Goal: Task Accomplishment & Management: Use online tool/utility

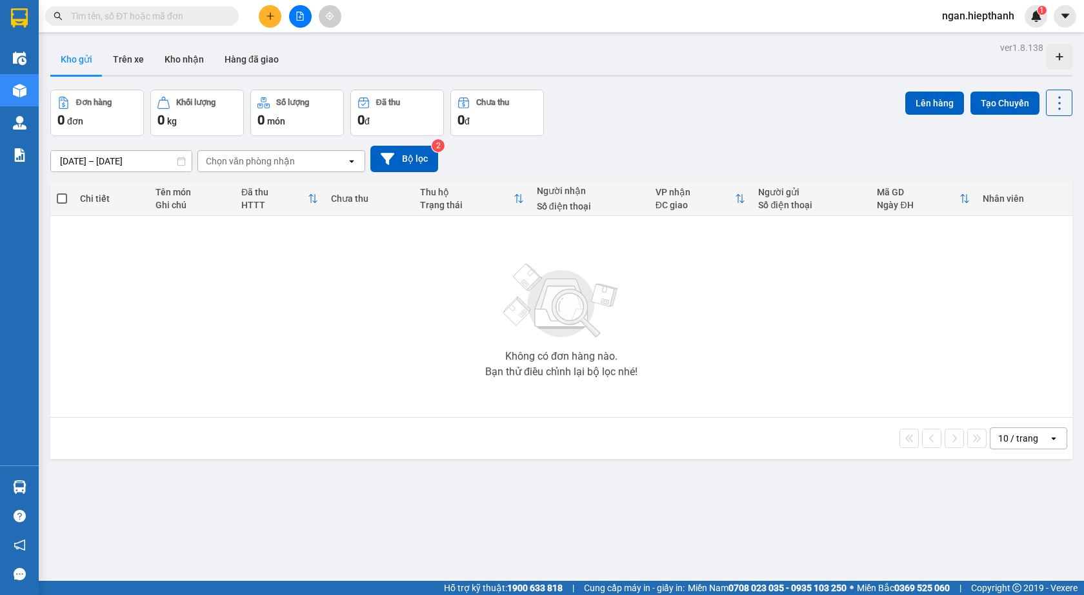
click at [298, 22] on button at bounding box center [300, 16] width 23 height 23
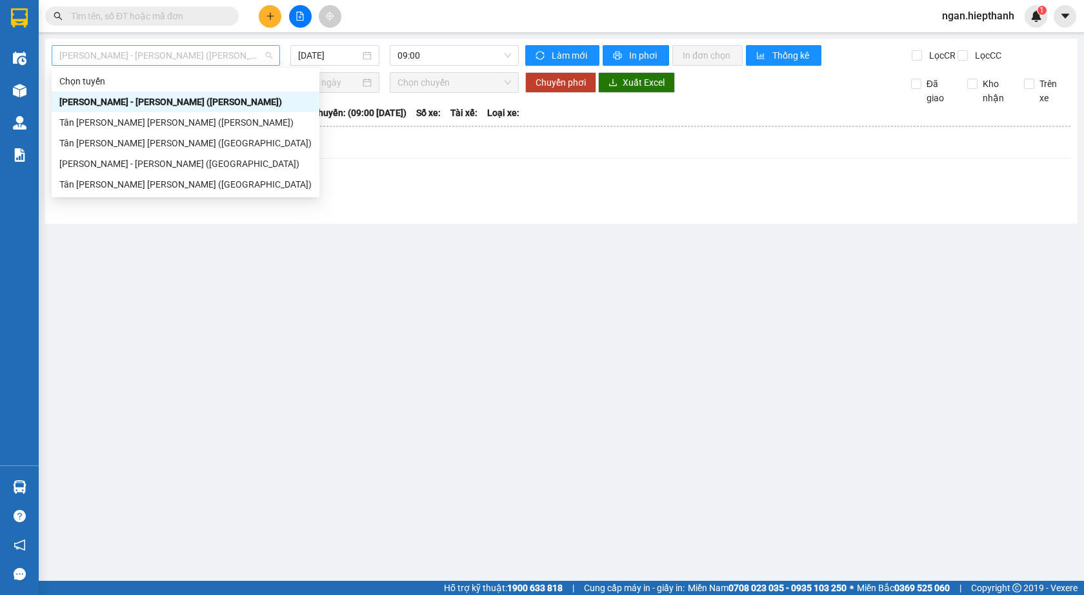
click at [157, 55] on span "Hồ Chí Minh - Tân Châu (TIỀN)" at bounding box center [165, 55] width 213 height 19
click at [105, 128] on div "Tân Châu - Hồ Chí Minh (TIỀN)" at bounding box center [185, 122] width 252 height 14
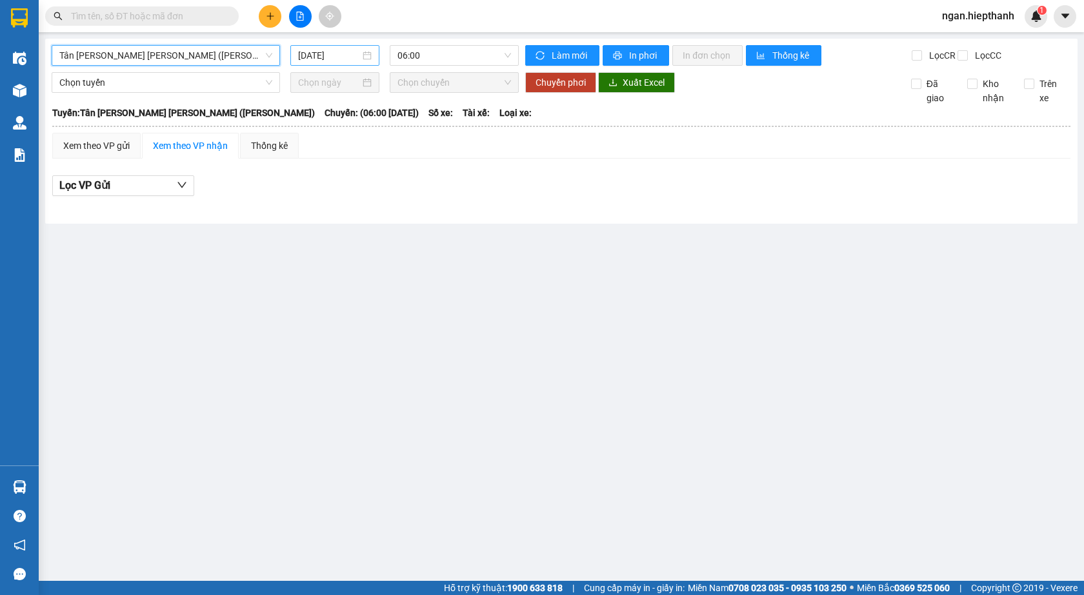
click at [312, 55] on input "13/08/2025" at bounding box center [329, 55] width 62 height 14
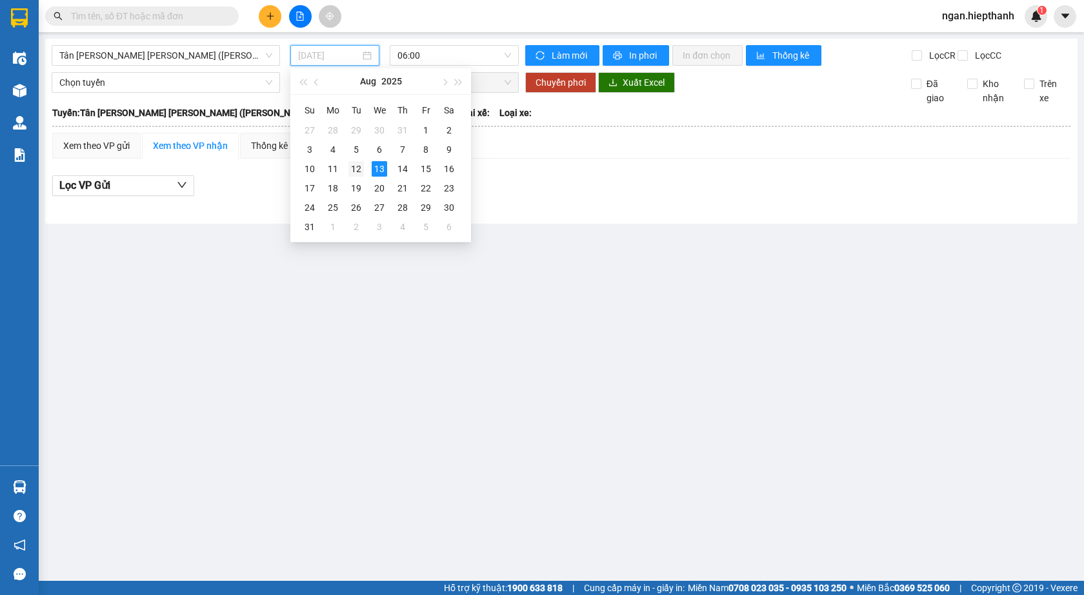
click at [356, 173] on div "12" at bounding box center [355, 168] width 15 height 15
type input "12/08/2025"
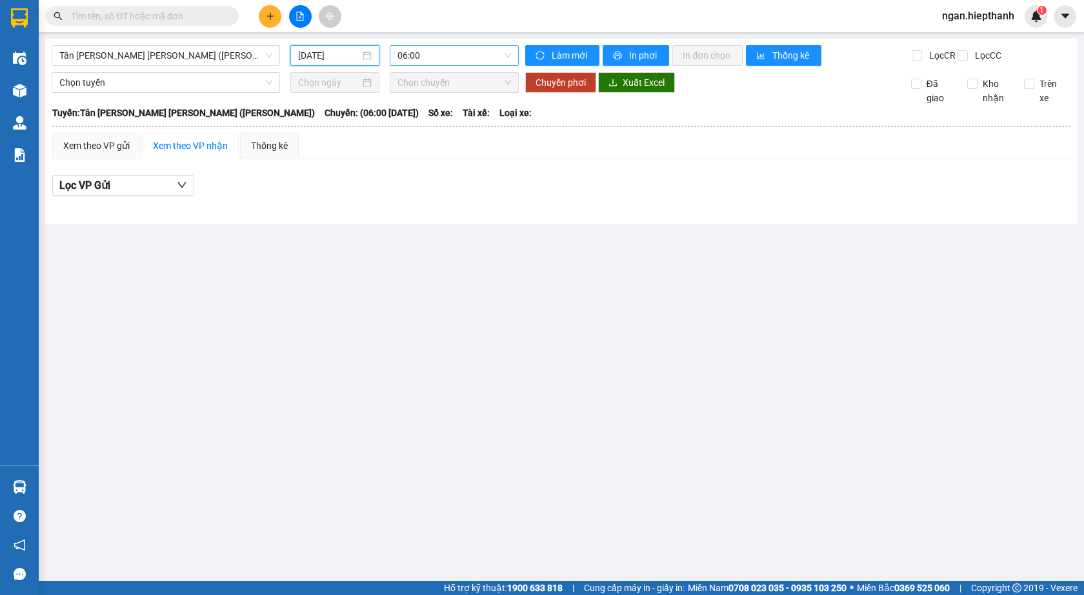
click at [422, 52] on span "06:00" at bounding box center [454, 55] width 114 height 19
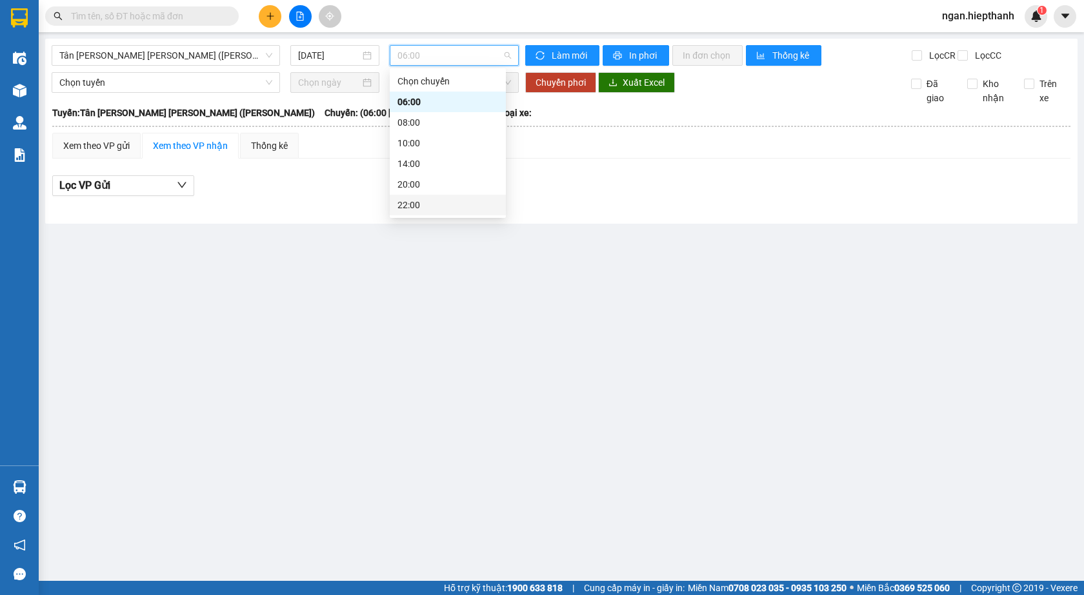
click at [424, 203] on div "22:00" at bounding box center [447, 205] width 101 height 14
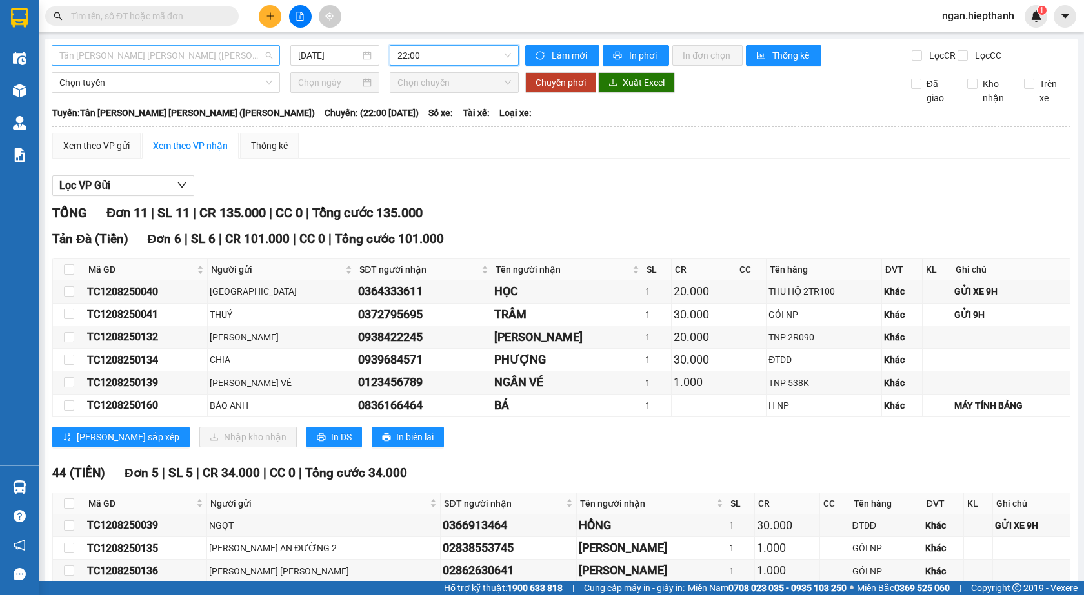
click at [232, 57] on span "Tân Châu - Hồ Chí Minh (TIỀN)" at bounding box center [165, 55] width 213 height 19
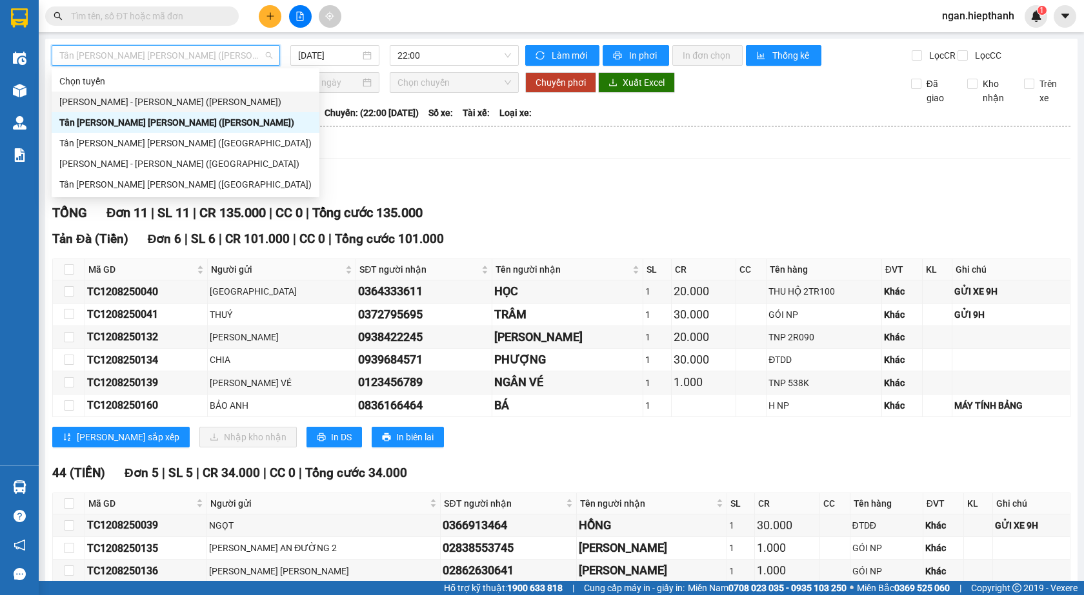
click at [224, 103] on div "Hồ Chí Minh - Tân Châu (TIỀN)" at bounding box center [185, 102] width 252 height 14
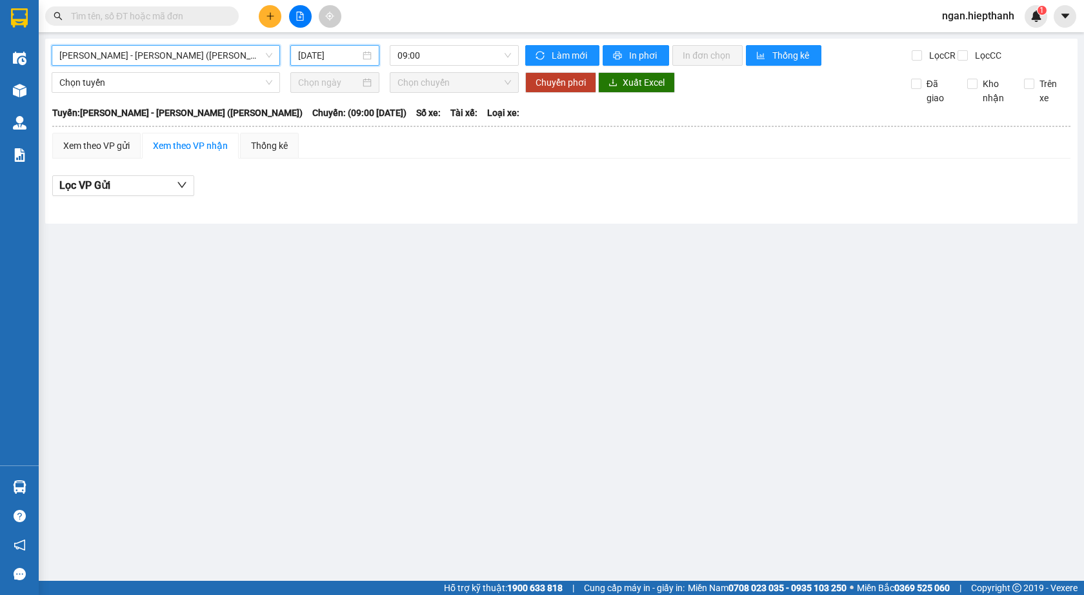
click at [324, 54] on input "13/08/2025" at bounding box center [329, 55] width 62 height 14
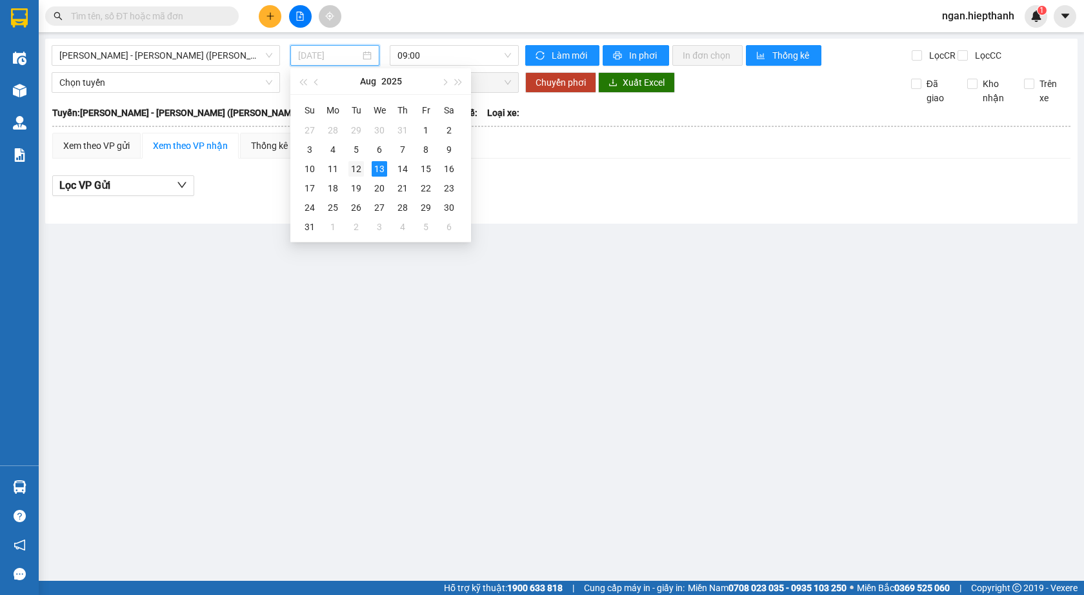
click at [361, 168] on div "12" at bounding box center [355, 168] width 15 height 15
type input "12/08/2025"
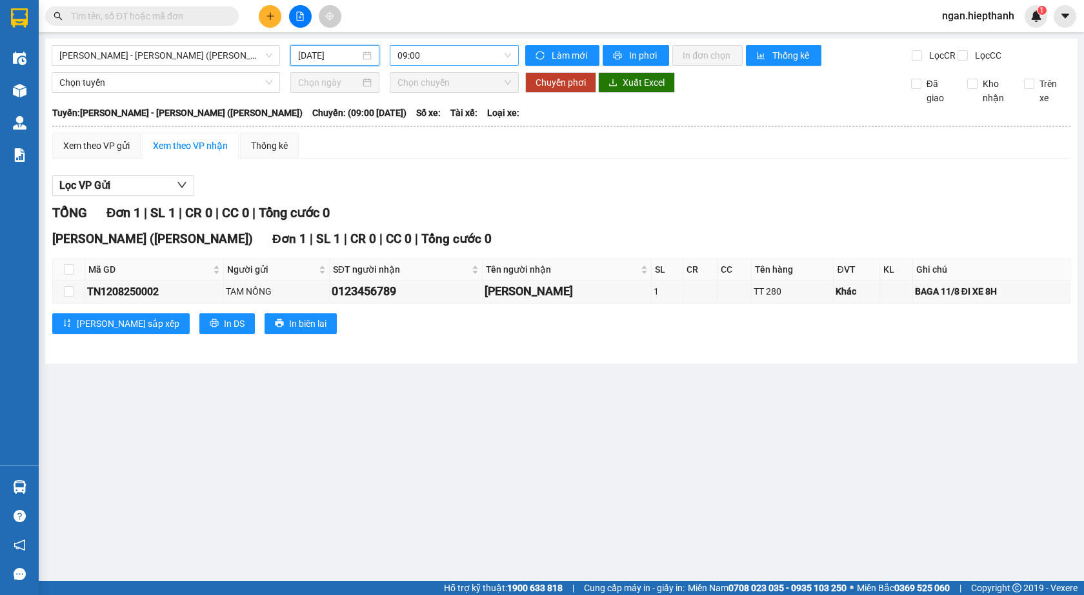
click at [419, 52] on span "09:00" at bounding box center [454, 55] width 114 height 19
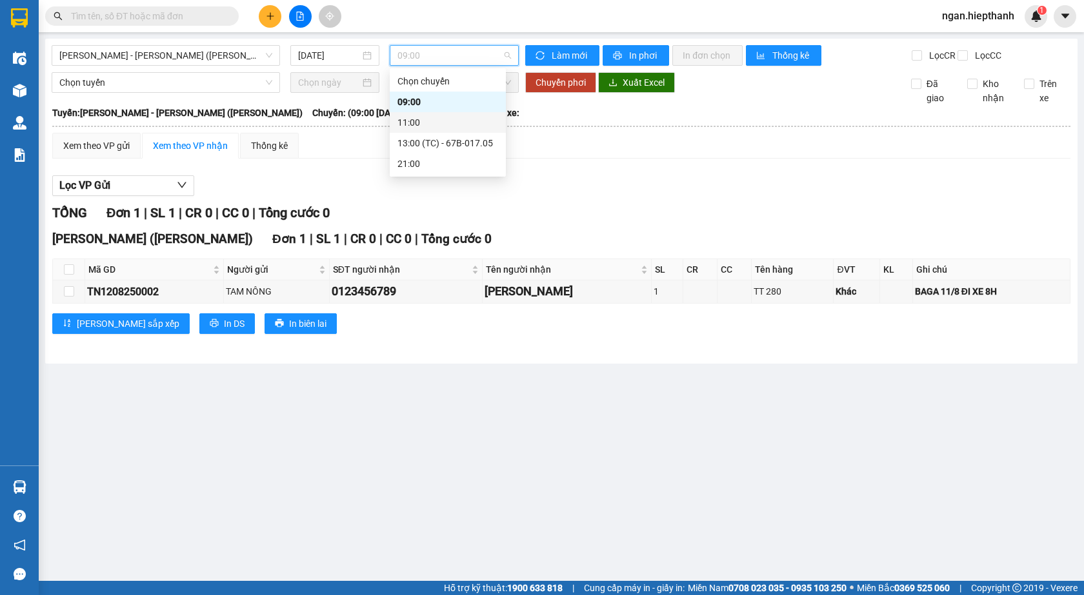
click at [419, 128] on div "11:00" at bounding box center [447, 122] width 101 height 14
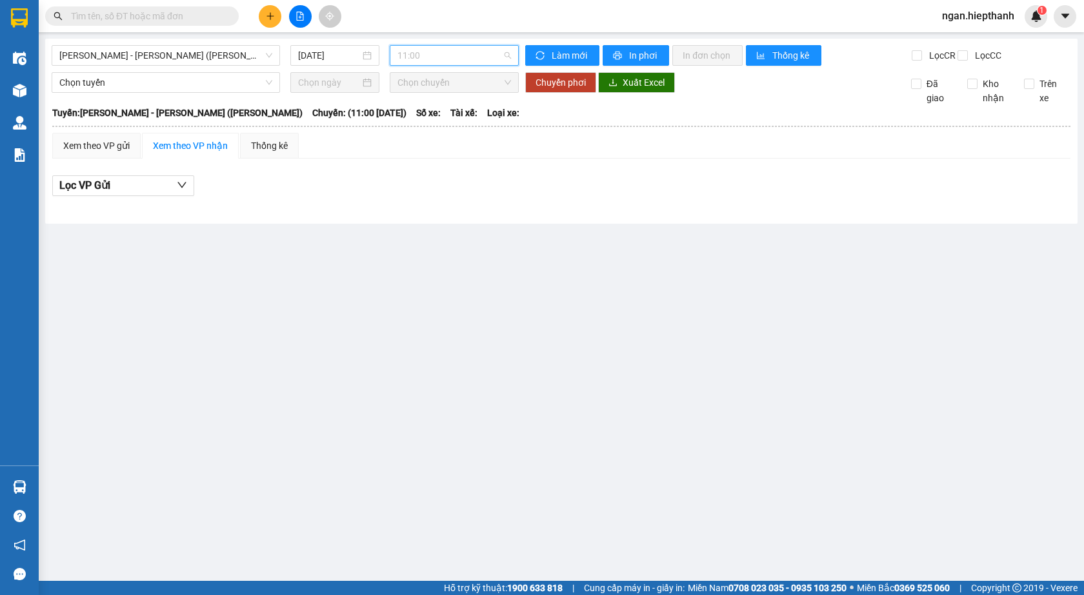
click at [421, 52] on span "11:00" at bounding box center [454, 55] width 114 height 19
click at [422, 144] on div "13:00 (TC) - 67B-017.05" at bounding box center [447, 143] width 101 height 14
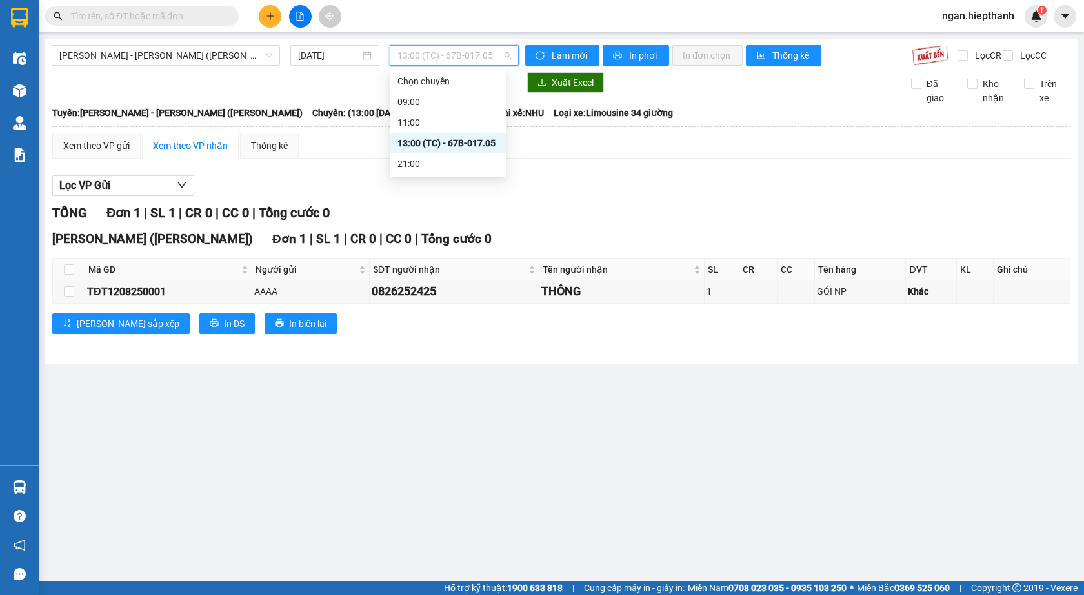
click at [417, 50] on span "13:00 (TC) - 67B-017.05" at bounding box center [454, 55] width 114 height 19
click at [410, 161] on div "21:00" at bounding box center [447, 164] width 101 height 14
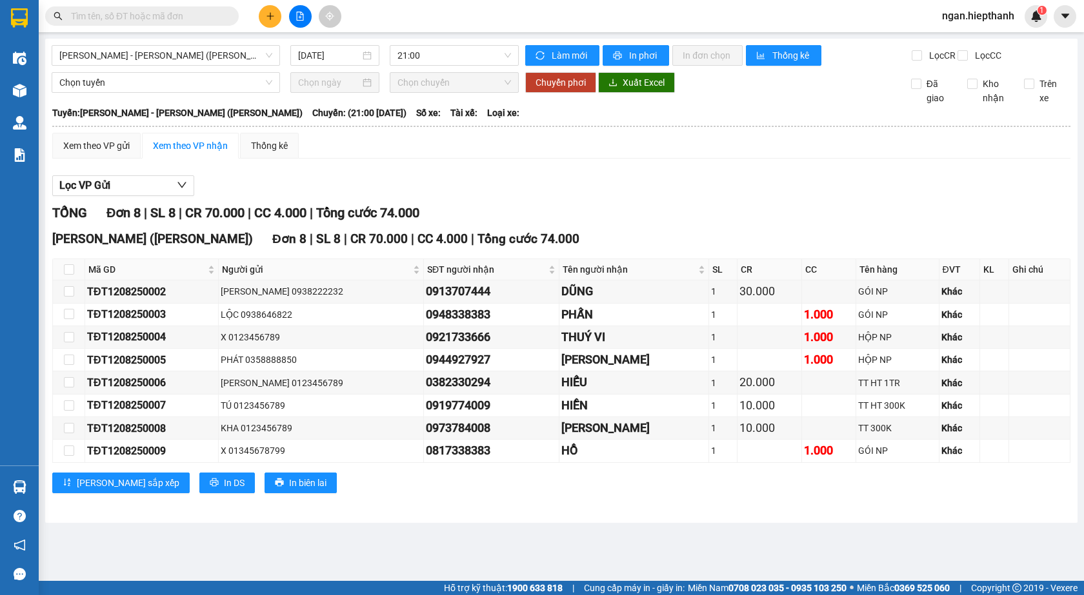
click at [947, 197] on div "Lọc VP Gửi" at bounding box center [561, 185] width 1018 height 21
